Goal: Task Accomplishment & Management: Complete application form

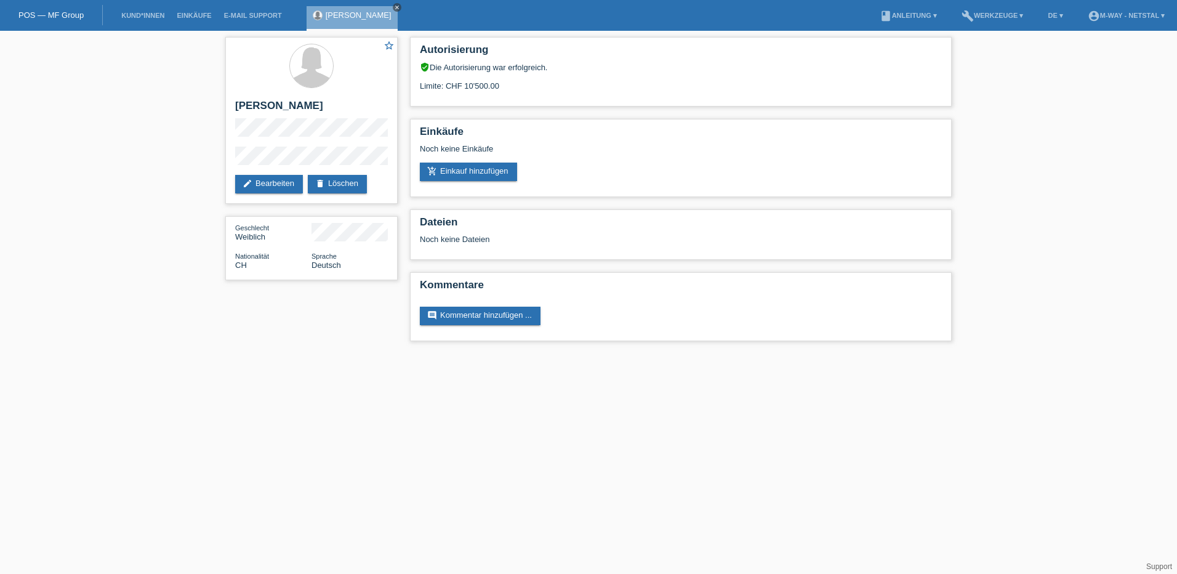
click at [400, 7] on icon "close" at bounding box center [397, 7] width 6 height 6
click at [49, 17] on link "POS — MF Group" at bounding box center [50, 14] width 65 height 9
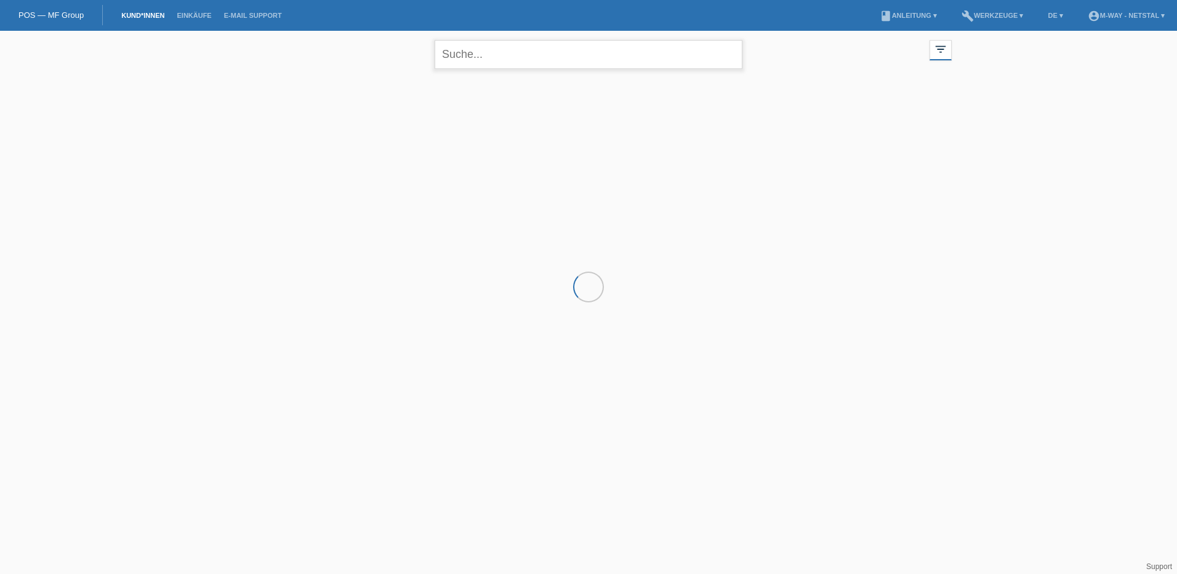
click at [477, 52] on input "text" at bounding box center [588, 54] width 308 height 29
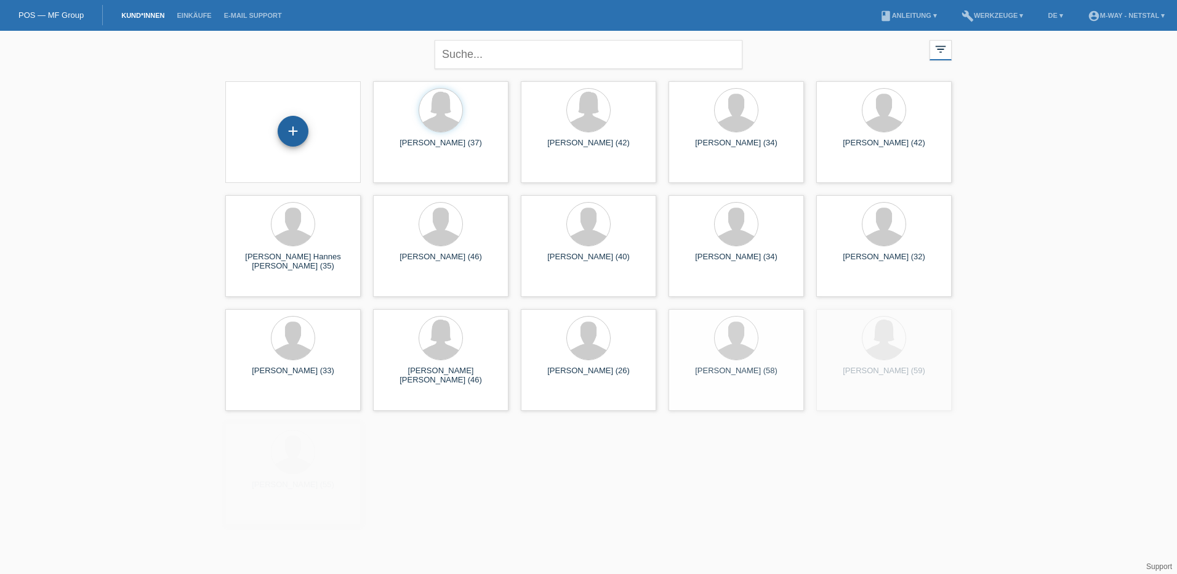
click at [297, 137] on div "+" at bounding box center [293, 131] width 30 height 21
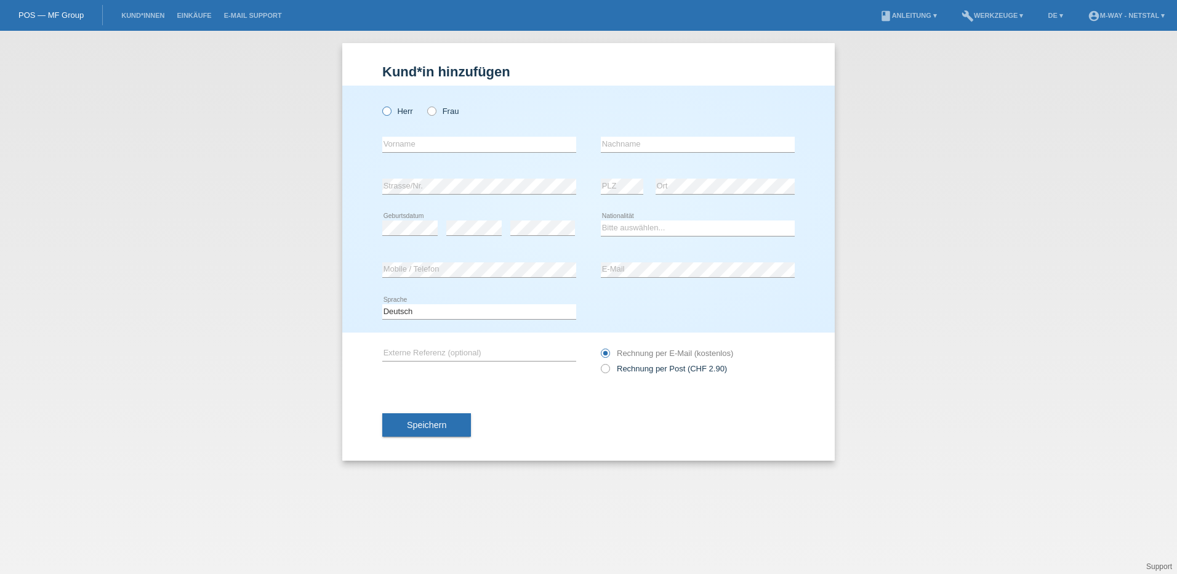
click at [394, 114] on label "Herr" at bounding box center [397, 110] width 31 height 9
click at [390, 114] on input "Herr" at bounding box center [386, 110] width 8 height 8
radio input "true"
click at [424, 142] on input "text" at bounding box center [479, 144] width 194 height 15
type input "[PERSON_NAME]"
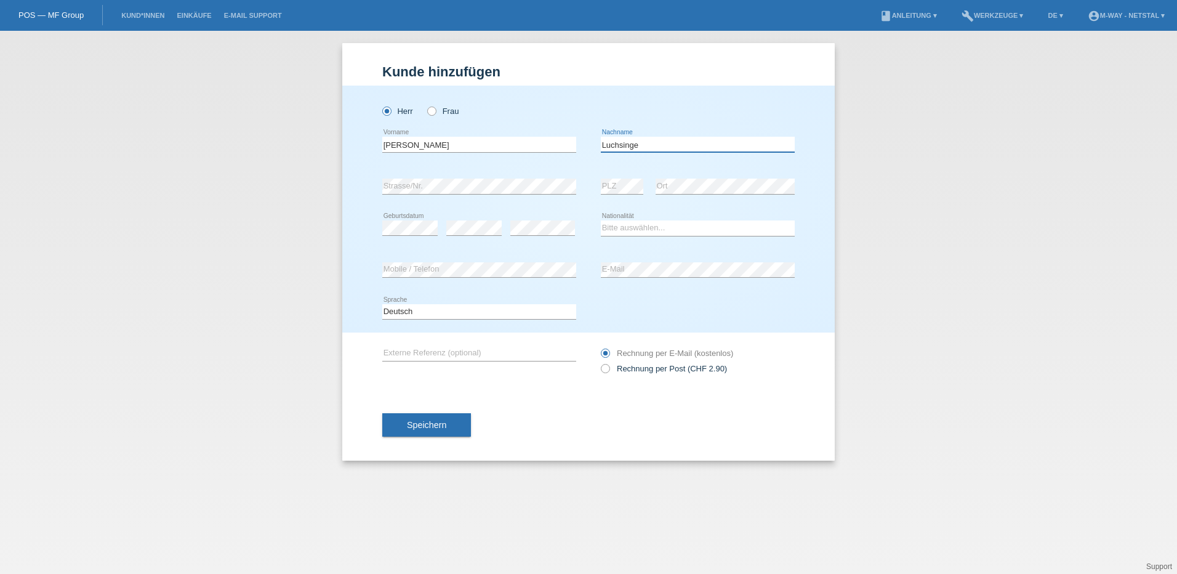
type input "[PERSON_NAME]"
click at [634, 225] on select "Bitte auswählen... Schweiz Deutschland Liechtenstein Österreich ------------ Af…" at bounding box center [698, 227] width 194 height 15
select select "CH"
click at [601, 220] on select "Bitte auswählen... Schweiz Deutschland Liechtenstein Österreich ------------ Af…" at bounding box center [698, 227] width 194 height 15
click at [633, 278] on icon at bounding box center [698, 277] width 194 height 1
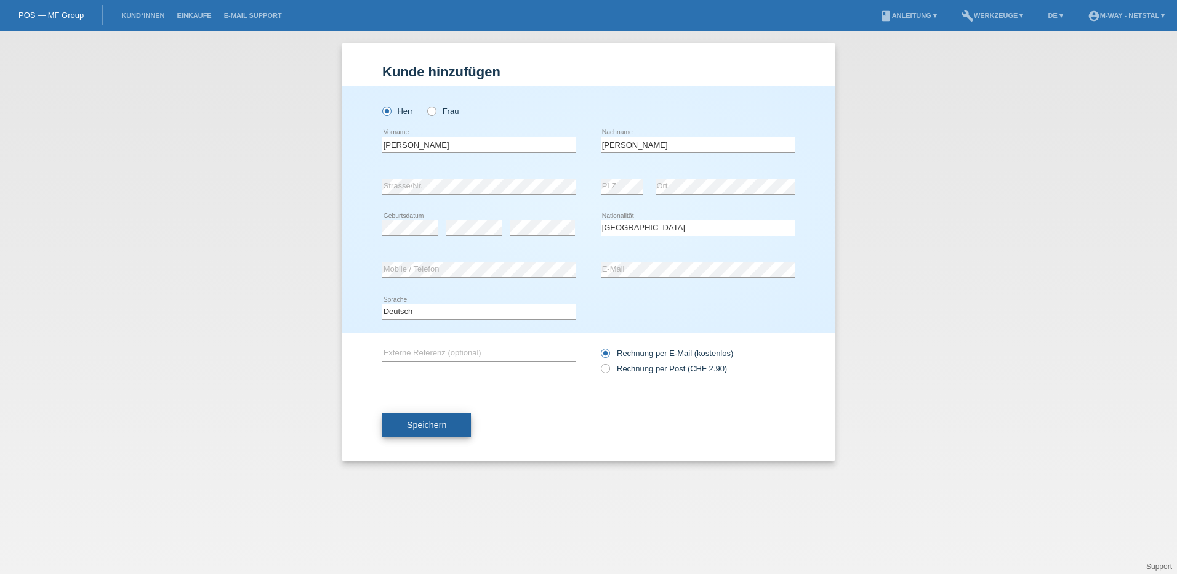
click at [441, 424] on span "Speichern" at bounding box center [426, 425] width 39 height 10
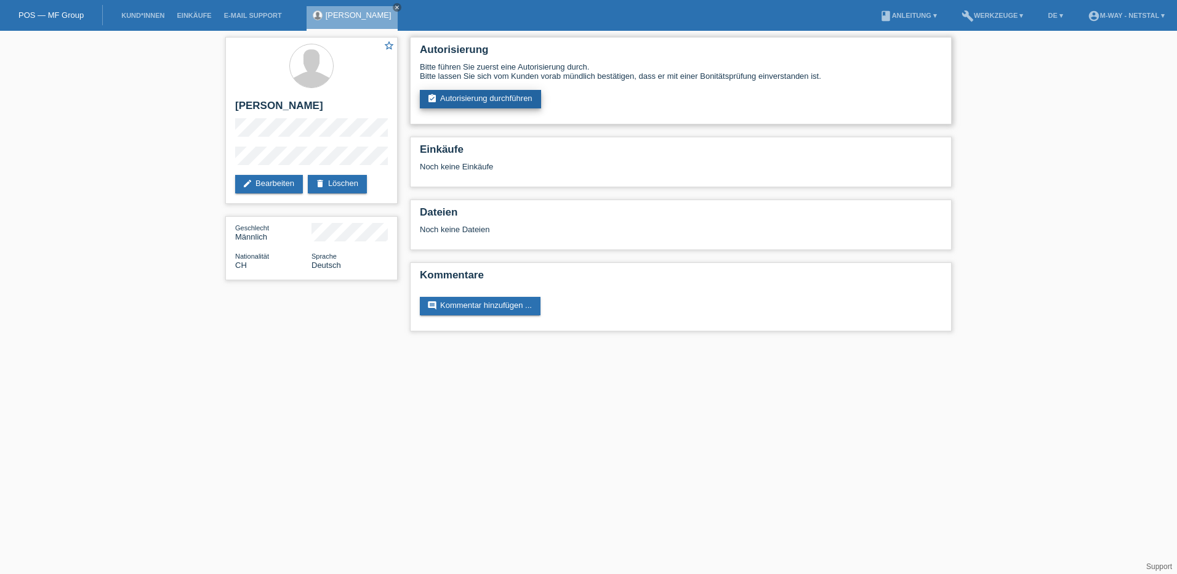
click at [490, 100] on link "assignment_turned_in Autorisierung durchführen" at bounding box center [480, 99] width 121 height 18
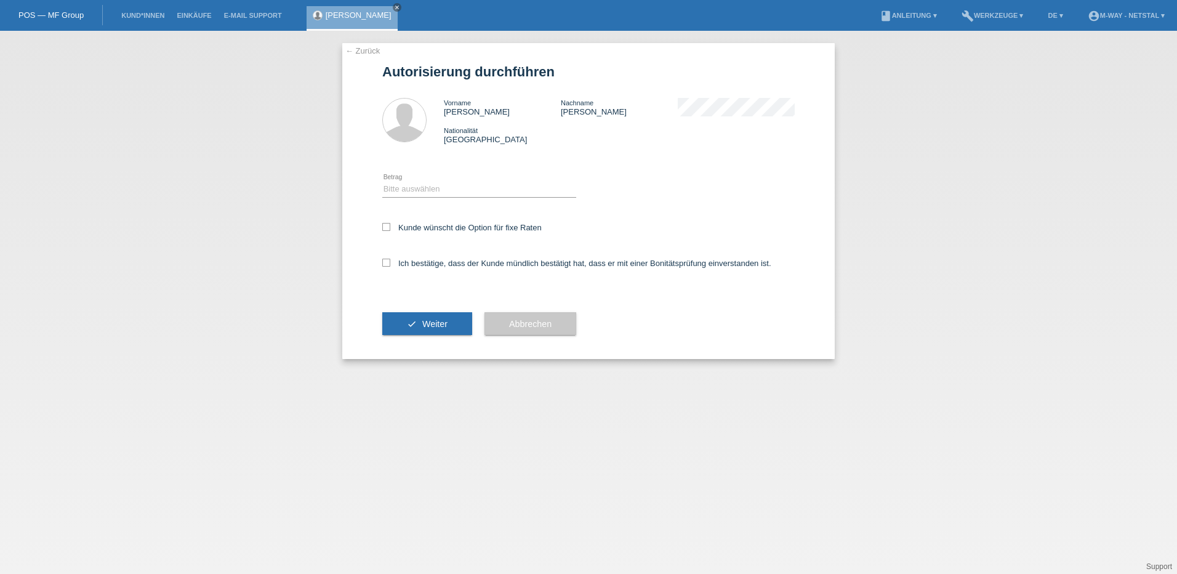
click at [429, 178] on div "Bitte auswählen CHF 1.00 - CHF 499.00 CHF 500.00 - CHF 1'999.00 CHF 2'000.00 - …" at bounding box center [479, 190] width 194 height 42
click at [426, 187] on select "Bitte auswählen CHF 1.00 - CHF 499.00 CHF 500.00 - CHF 1'999.00 CHF 2'000.00 - …" at bounding box center [479, 189] width 194 height 15
select select "2"
click at [382, 182] on select "Bitte auswählen CHF 1.00 - CHF 499.00 CHF 500.00 - CHF 1'999.00 CHF 2'000.00 - …" at bounding box center [479, 189] width 194 height 15
click at [390, 225] on icon at bounding box center [386, 227] width 8 height 8
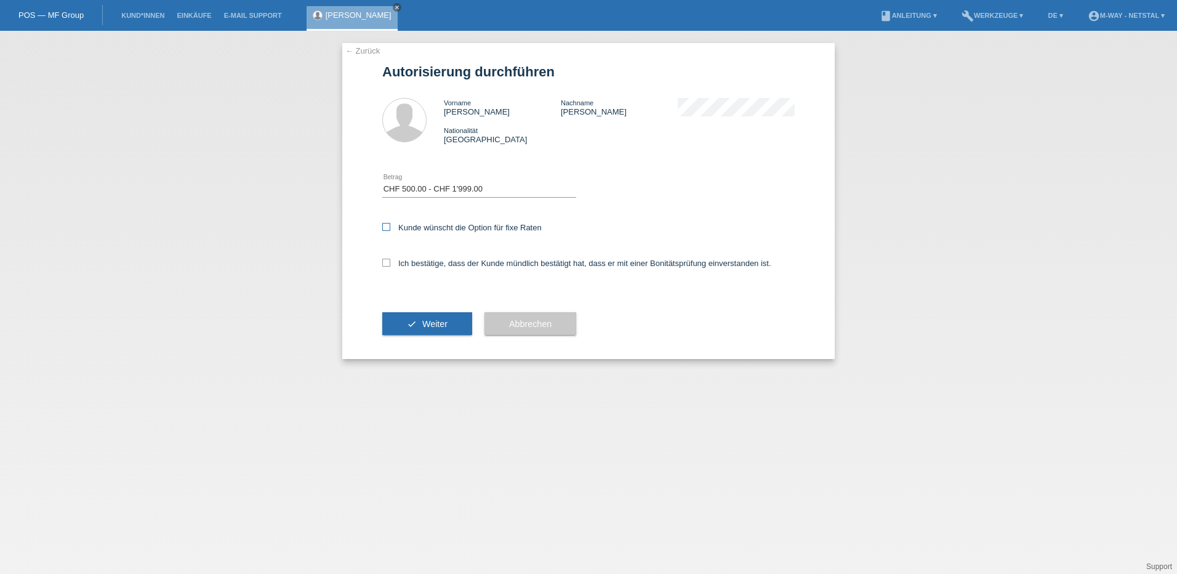
click at [390, 225] on input "Kunde wünscht die Option für fixe Raten" at bounding box center [386, 227] width 8 height 8
checkbox input "true"
click at [394, 262] on label "Ich bestätige, dass der Kunde mündlich bestätigt hat, dass er mit einer Bonität…" at bounding box center [576, 262] width 389 height 9
click at [390, 262] on input "Ich bestätige, dass der Kunde mündlich bestätigt hat, dass er mit einer Bonität…" at bounding box center [386, 262] width 8 height 8
checkbox input "true"
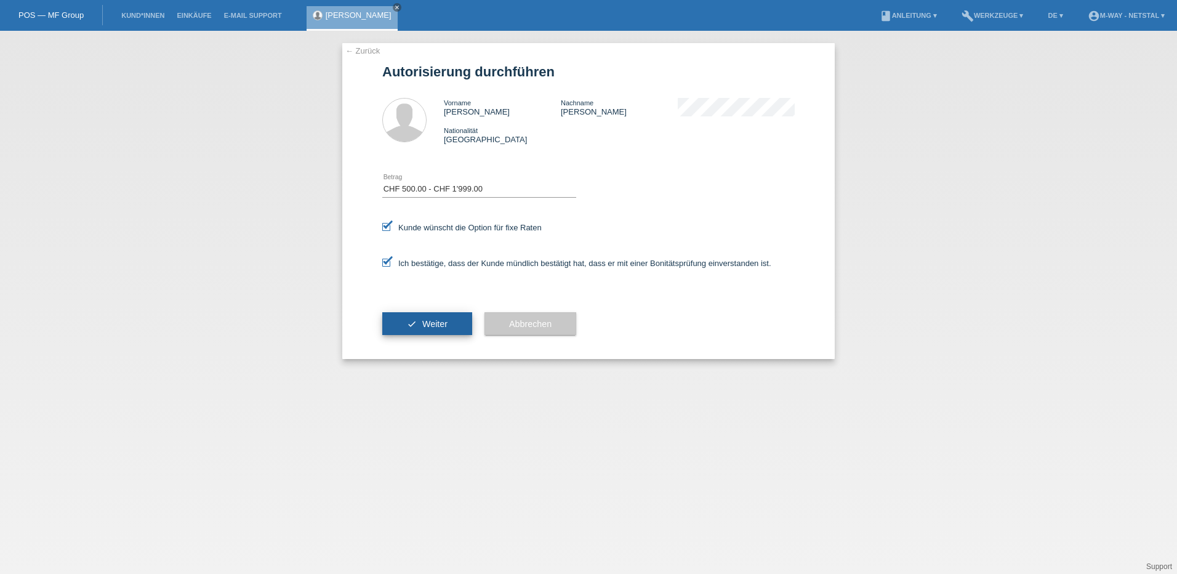
click at [438, 319] on span "Weiter" at bounding box center [434, 324] width 25 height 10
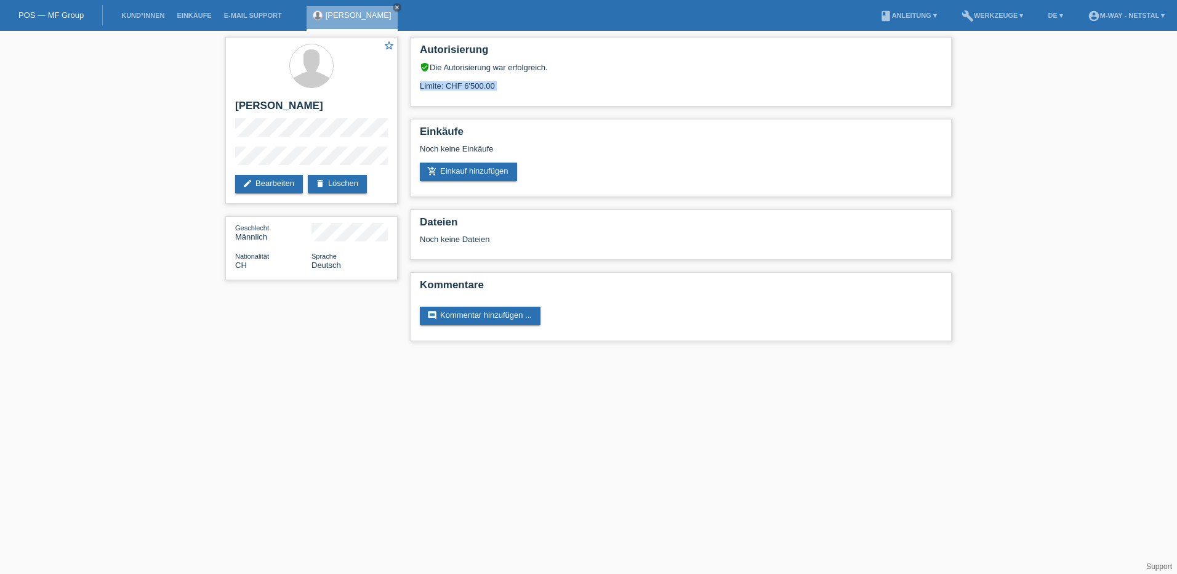
drag, startPoint x: 508, startPoint y: 87, endPoint x: 406, endPoint y: 94, distance: 103.0
click at [406, 94] on div "Autorisierung verified_user Die Autorisierung war erfolgreich. Limite: CHF 6'50…" at bounding box center [681, 192] width 554 height 322
click at [506, 82] on div "Limite: CHF 6'500.00" at bounding box center [681, 81] width 522 height 18
click at [485, 171] on link "add_shopping_cart Einkauf hinzufügen" at bounding box center [468, 171] width 97 height 18
